Goal: Information Seeking & Learning: Learn about a topic

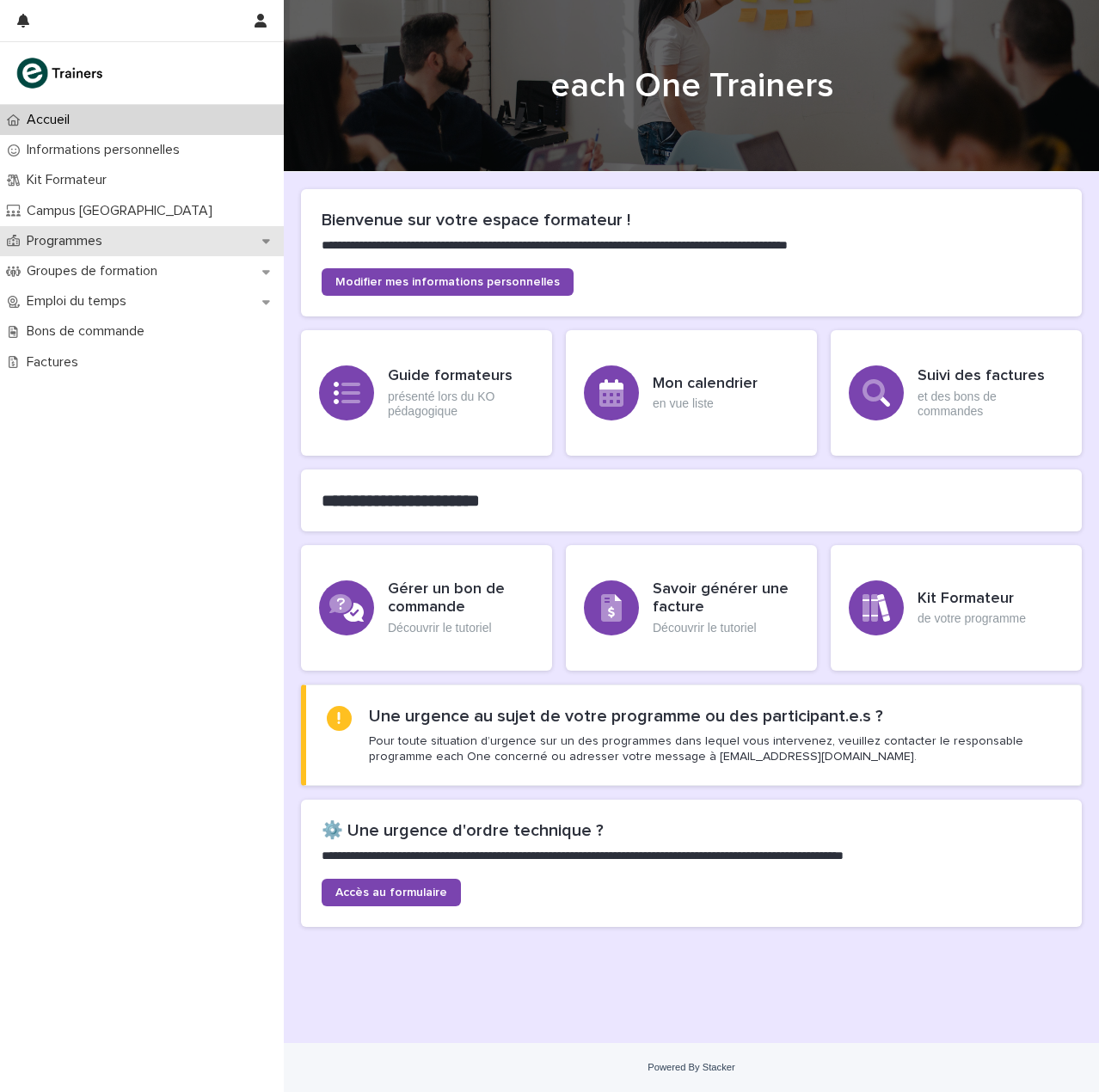
click at [98, 235] on p "Programmes" at bounding box center [68, 241] width 97 height 16
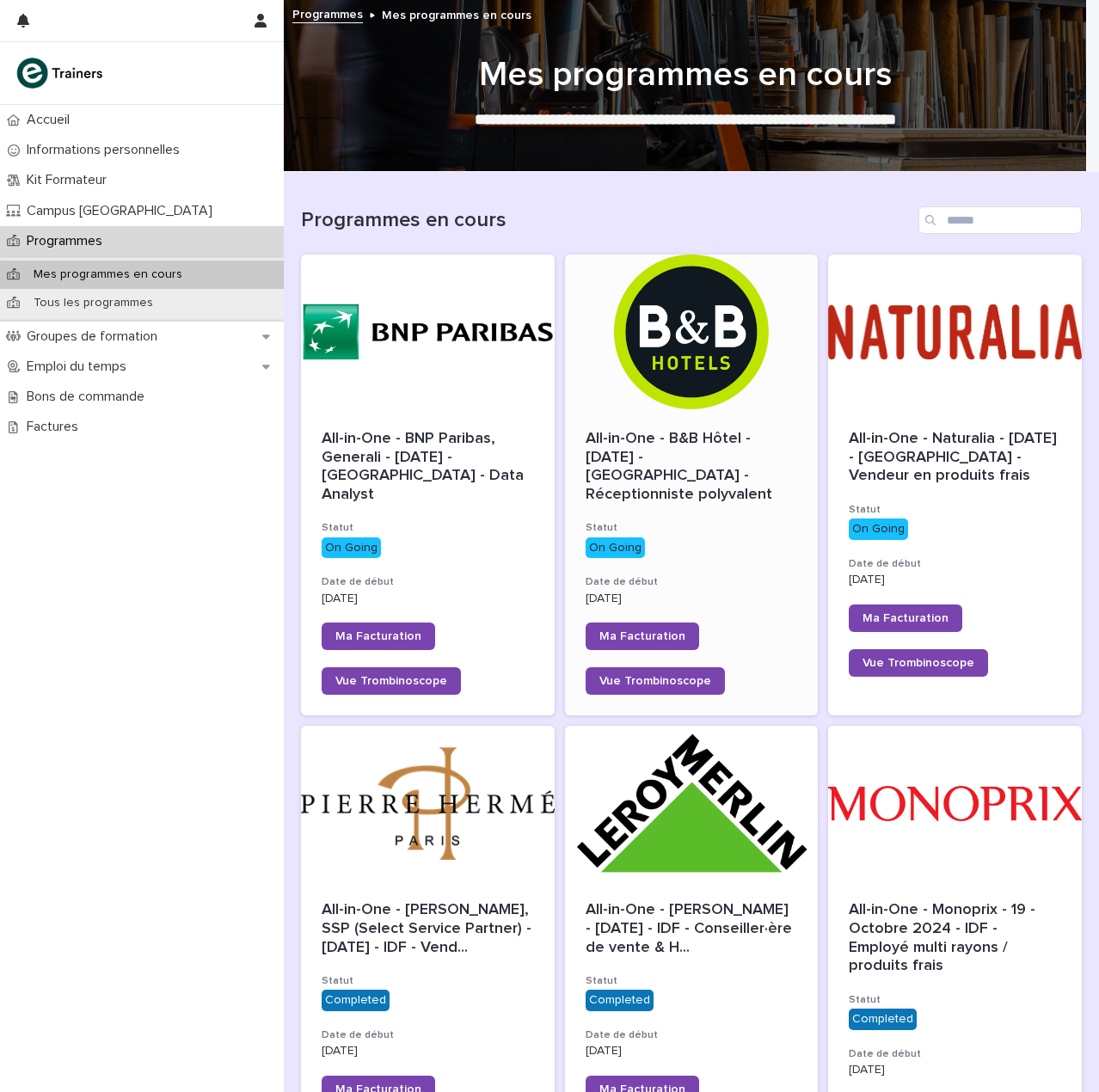
click at [656, 300] on div at bounding box center [691, 331] width 254 height 154
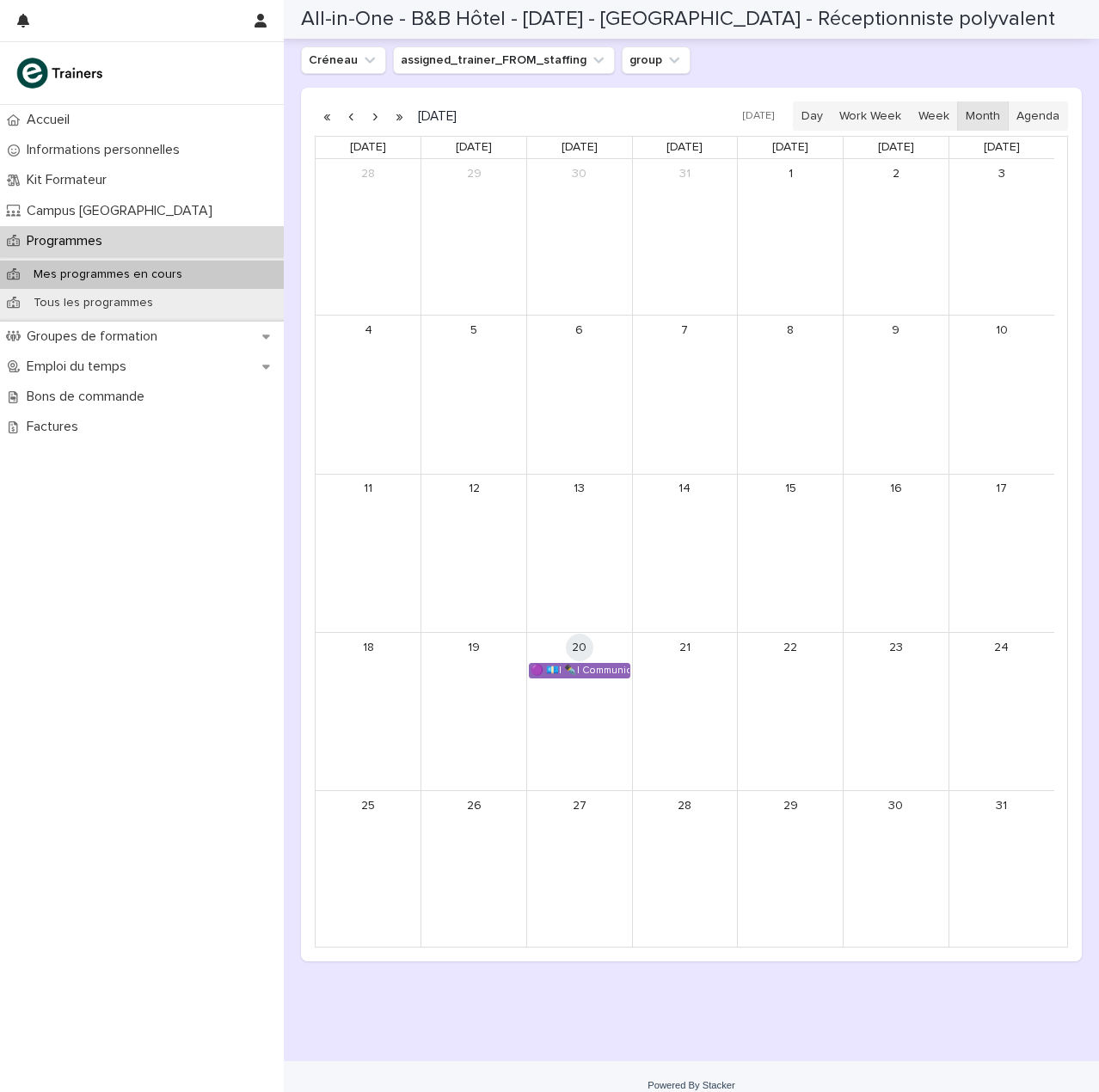
scroll to position [1195, 0]
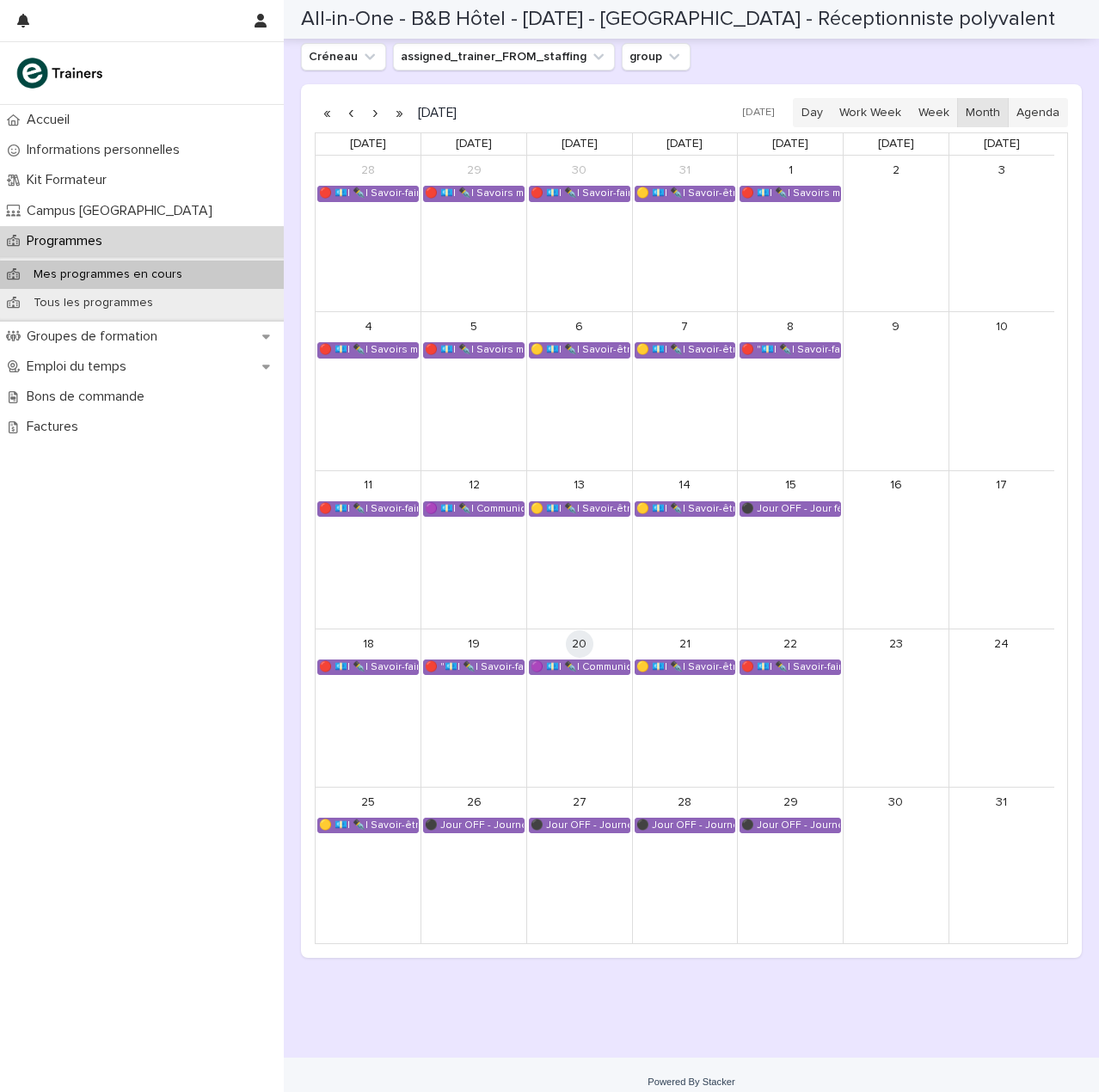
click at [378, 110] on button "button" at bounding box center [375, 113] width 24 height 28
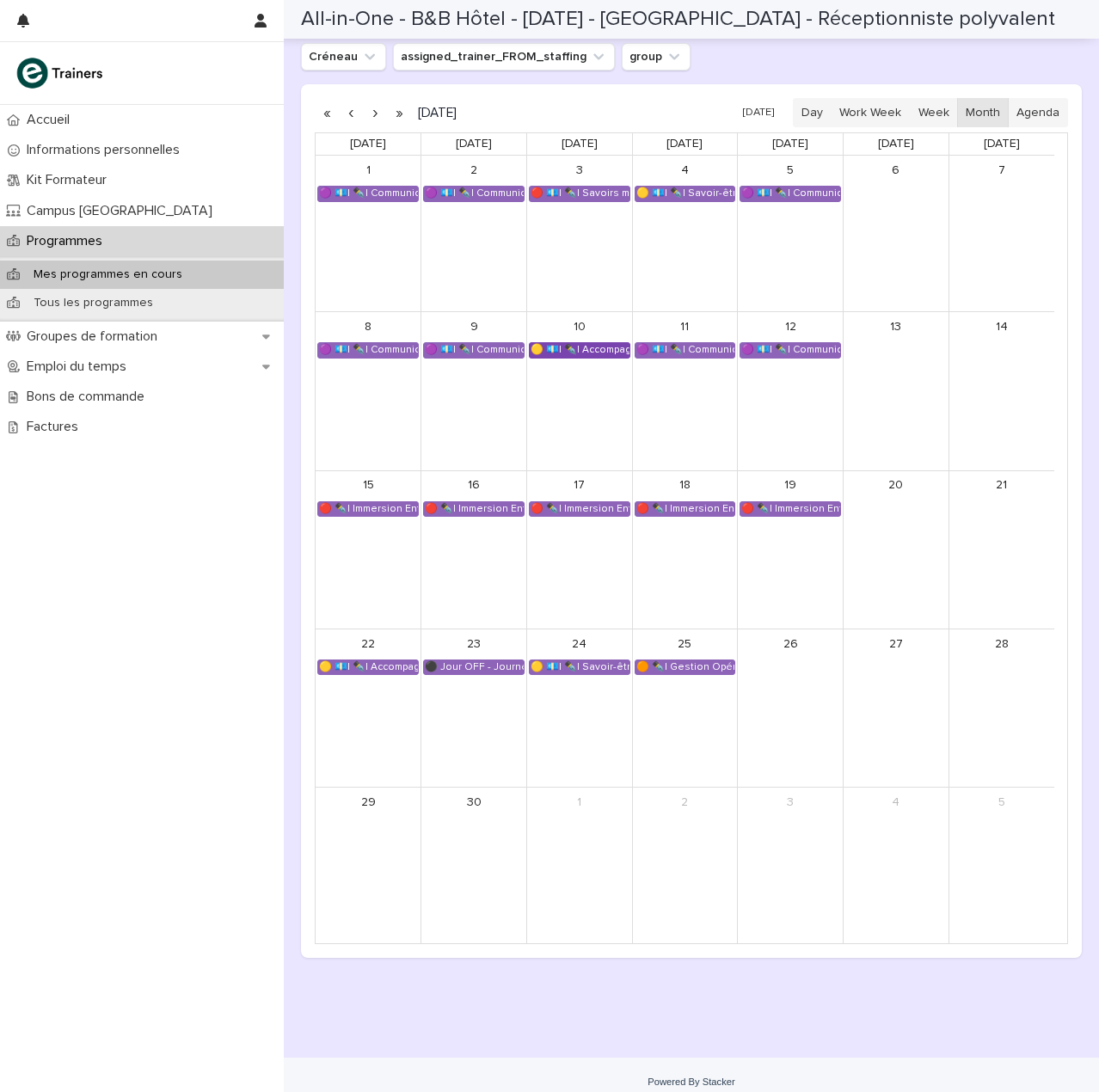
click at [583, 353] on div "🟡 💶| ✒️| Accompagnement Immersion - Préparation de l'immersion tutorée" at bounding box center [580, 350] width 100 height 14
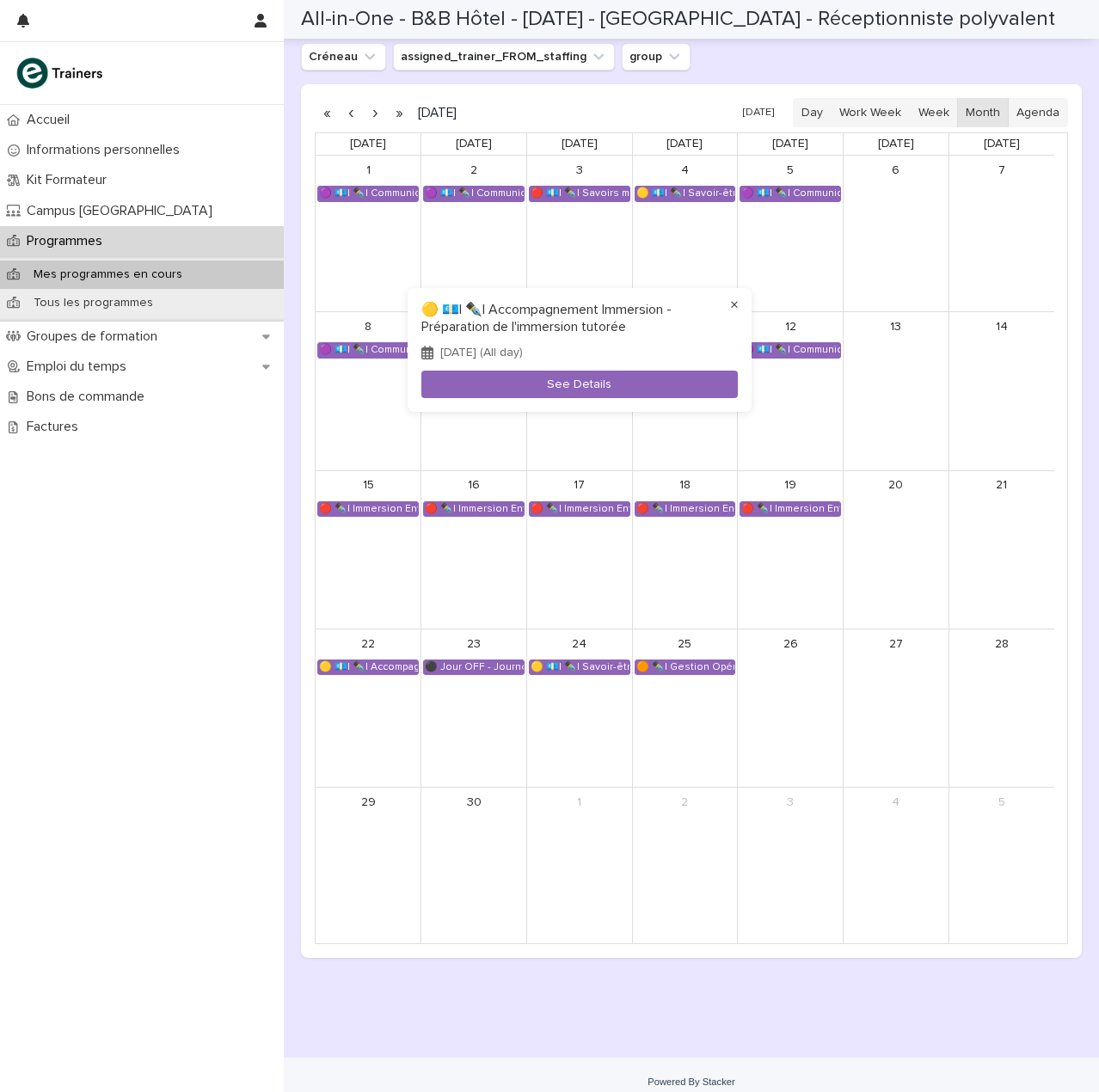
click at [730, 305] on button "×" at bounding box center [734, 305] width 21 height 21
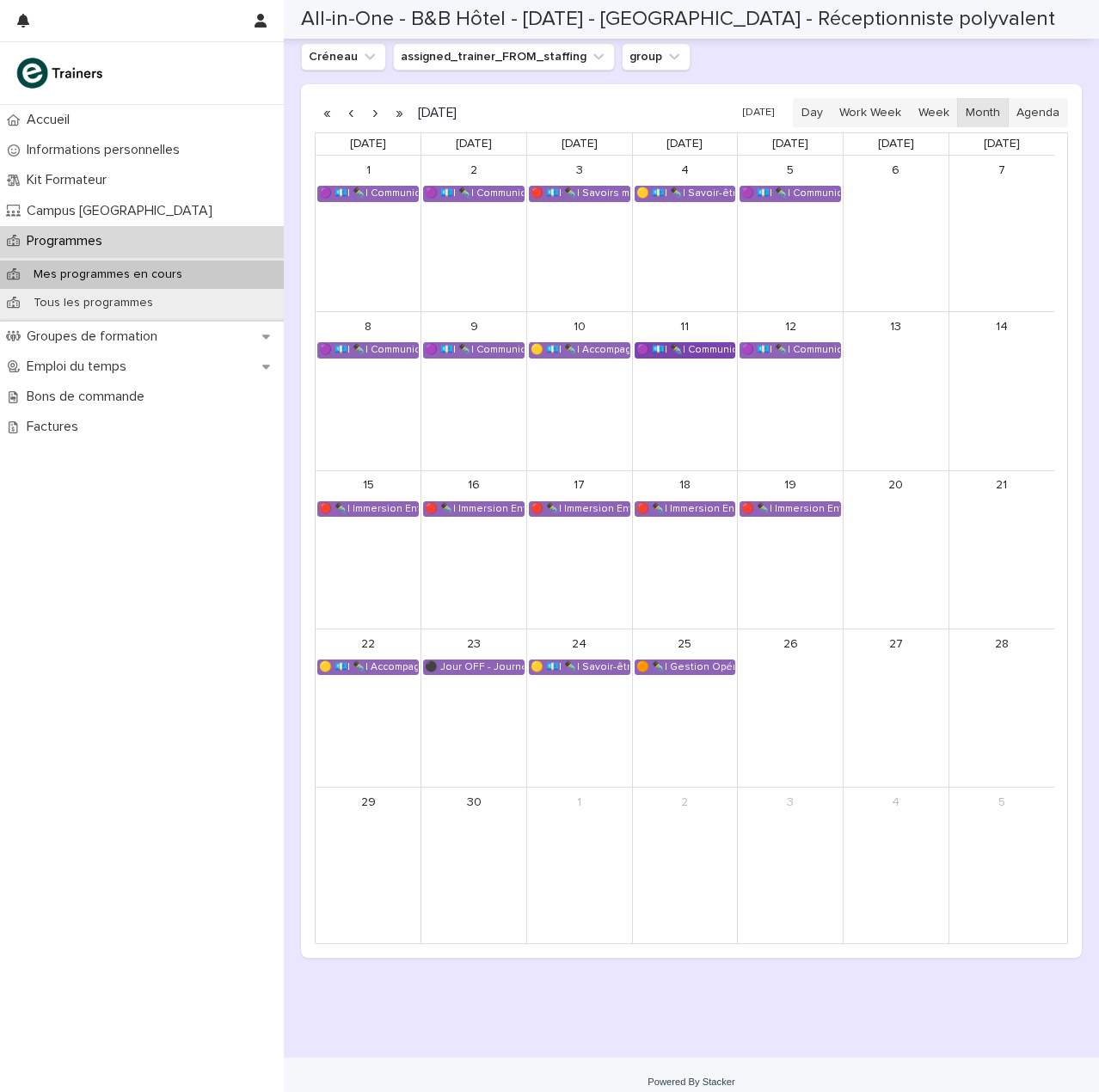
click at [698, 346] on link "🟣 💶| ✒️| Communication et Anglais Professionnel - Anglais de l'hôtellerie" at bounding box center [686, 350] width 102 height 16
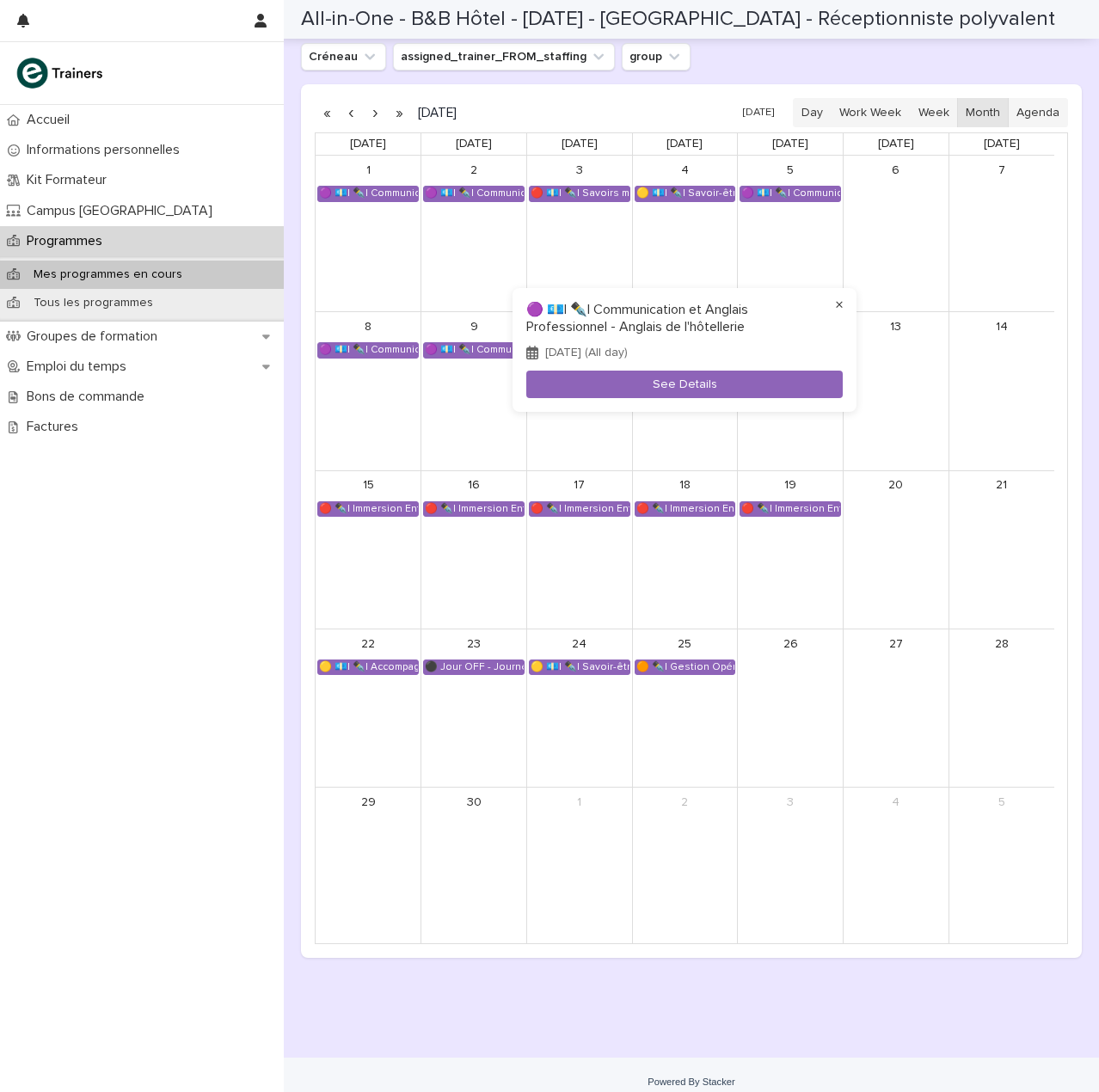
click at [833, 306] on button "×" at bounding box center [839, 305] width 21 height 21
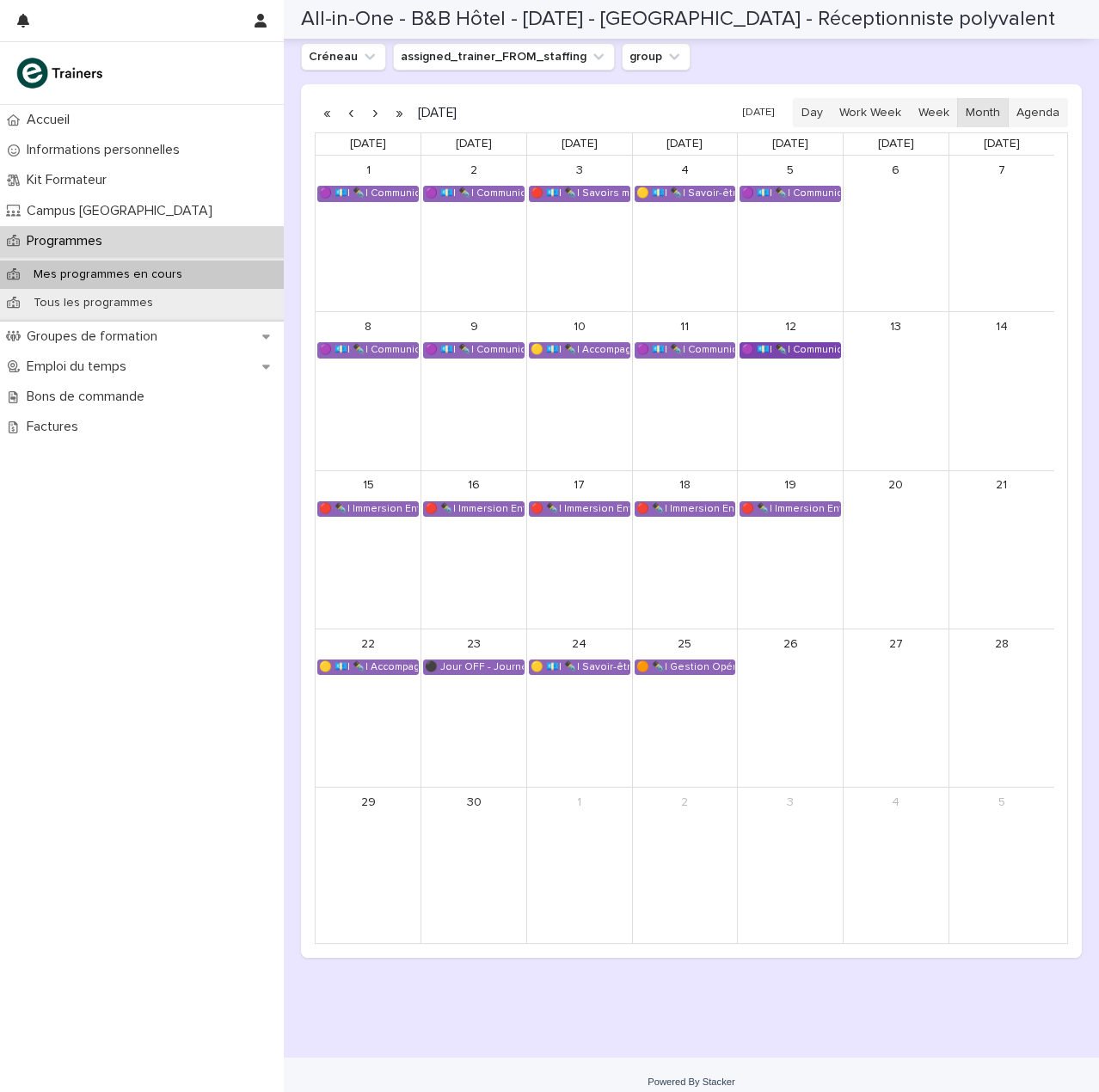
click at [800, 351] on div "🟣 💶| ✒️| Communication et Anglais Professionnel - Anglais de l'hôtellerie" at bounding box center [790, 350] width 100 height 14
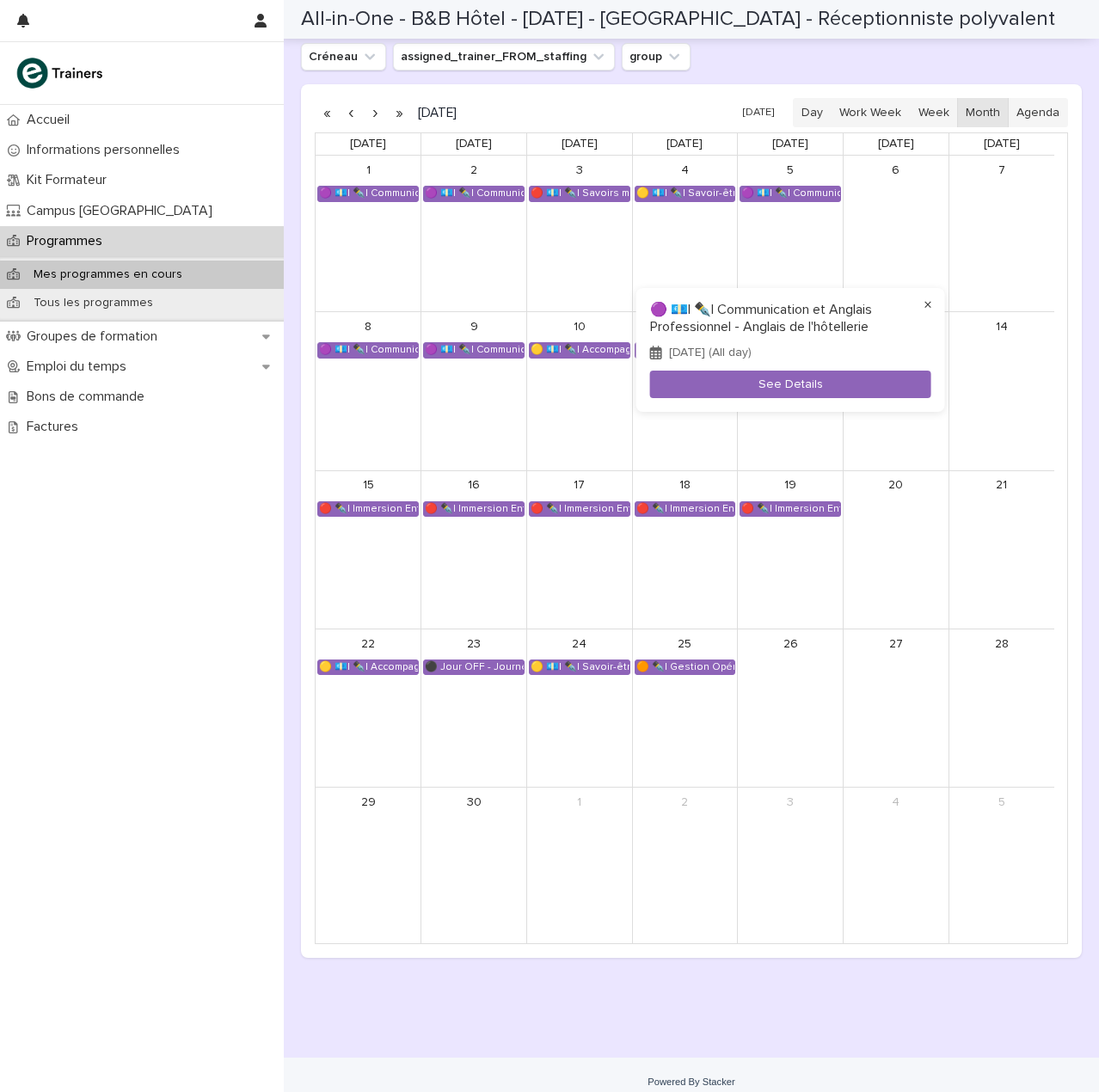
click at [924, 304] on button "×" at bounding box center [928, 305] width 21 height 21
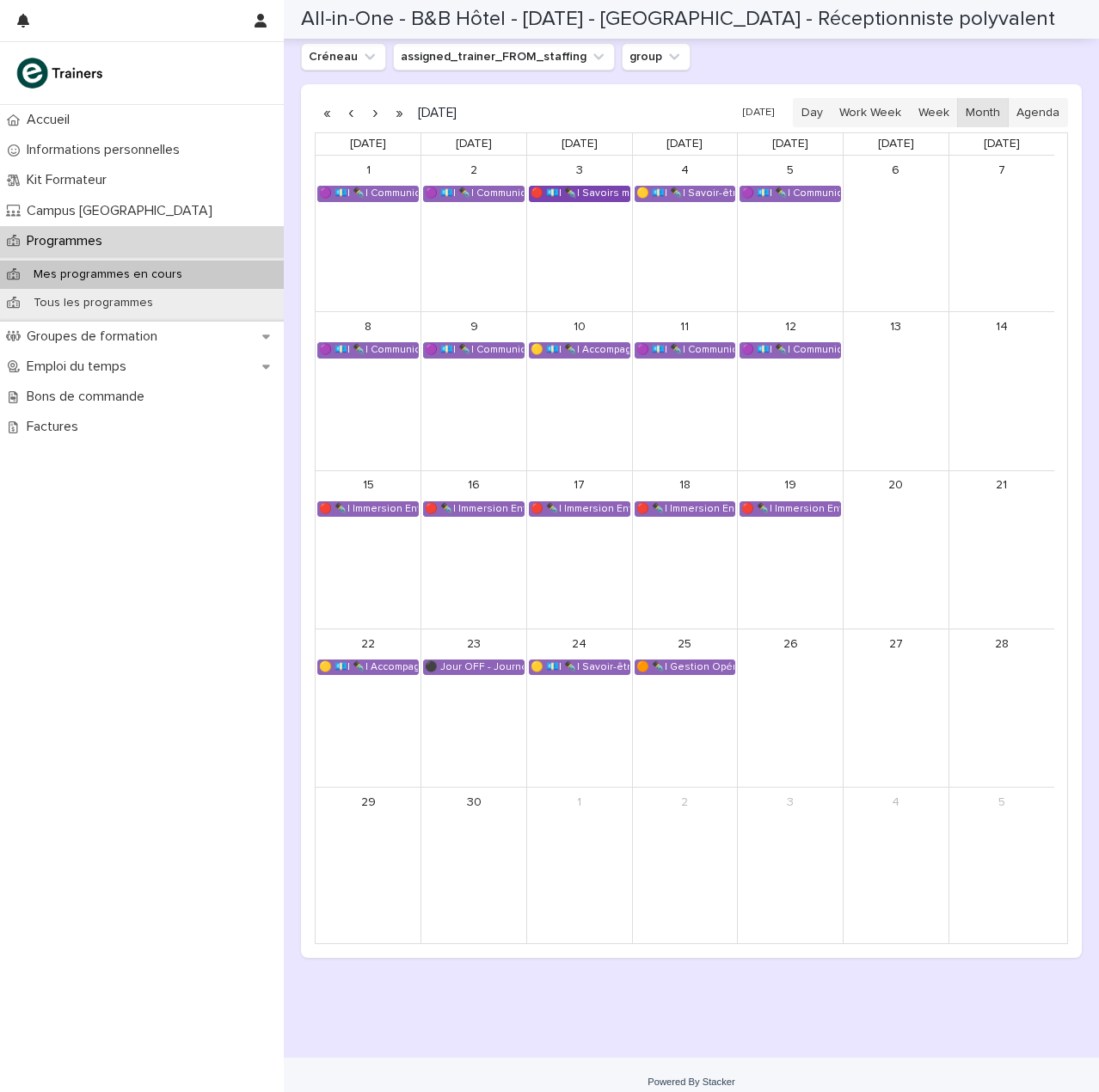
click at [573, 191] on div "🔴 💶| ✒️| Savoirs métier - Rédiger des écrits professionnels efficaces" at bounding box center [580, 193] width 100 height 14
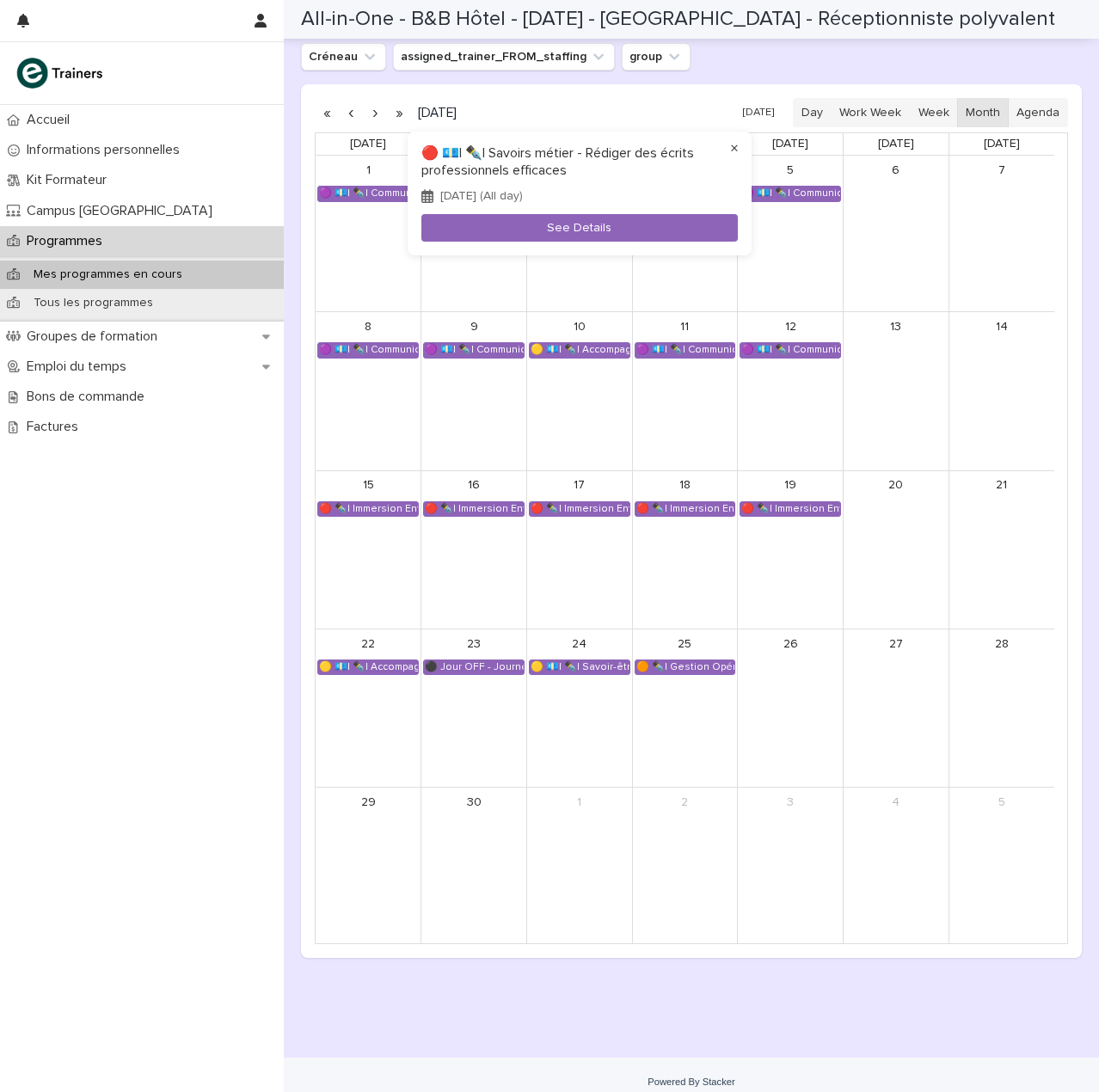
click at [736, 151] on button "×" at bounding box center [734, 148] width 21 height 21
